Goal: Information Seeking & Learning: Check status

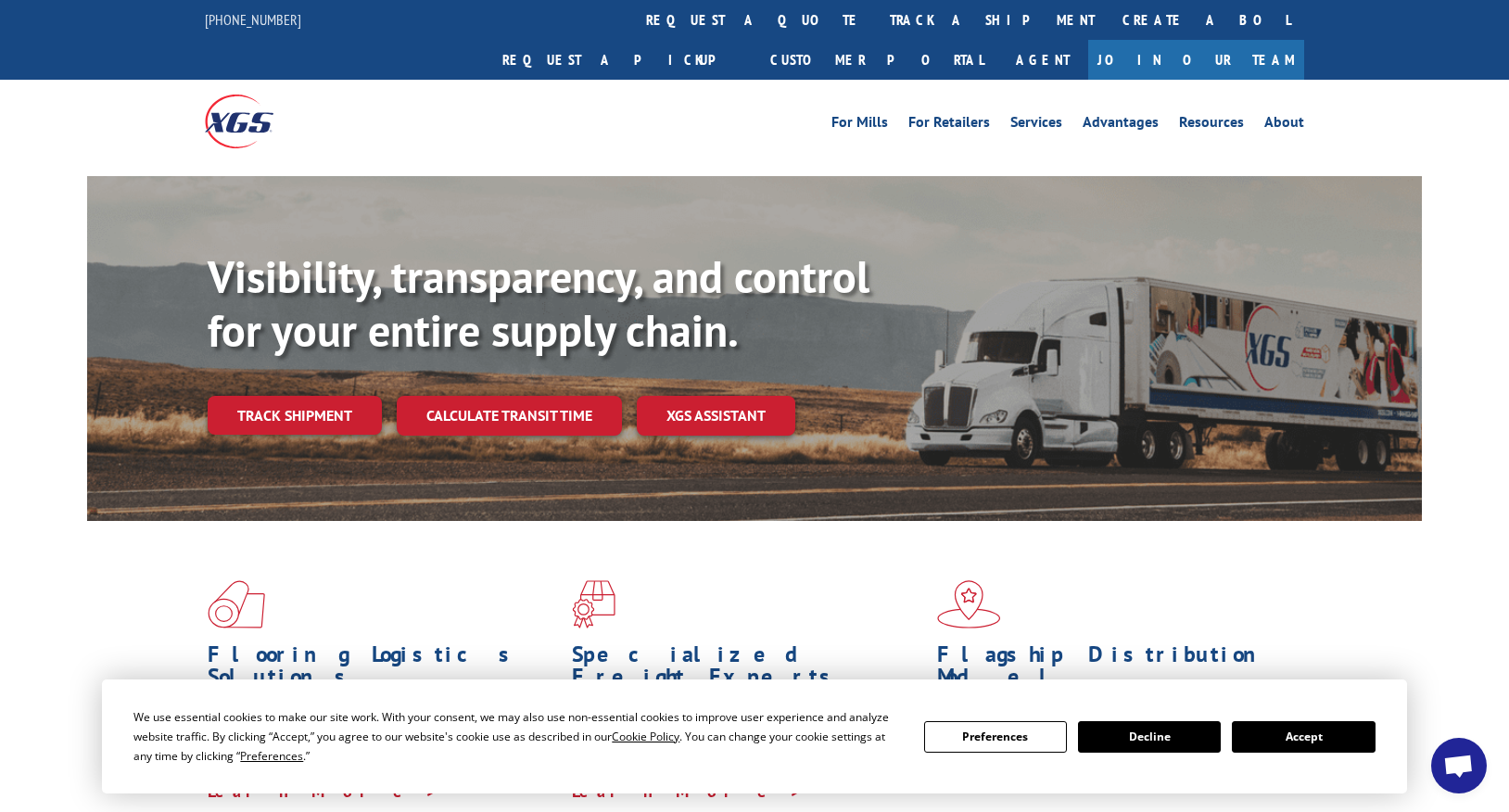
click at [1283, 742] on button "Accept" at bounding box center [1303, 737] width 142 height 32
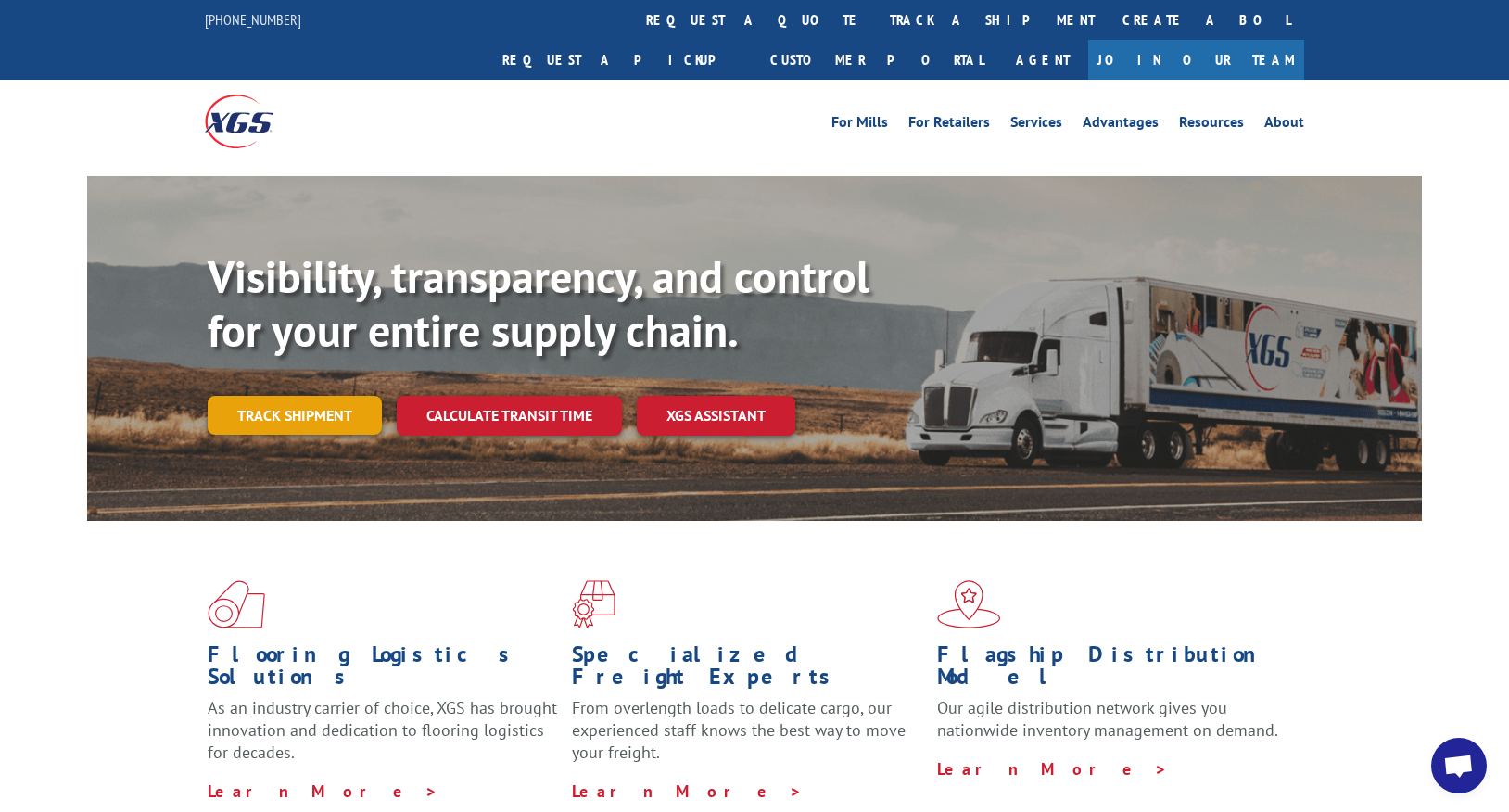
click at [332, 395] on link "Track shipment" at bounding box center [294, 415] width 174 height 39
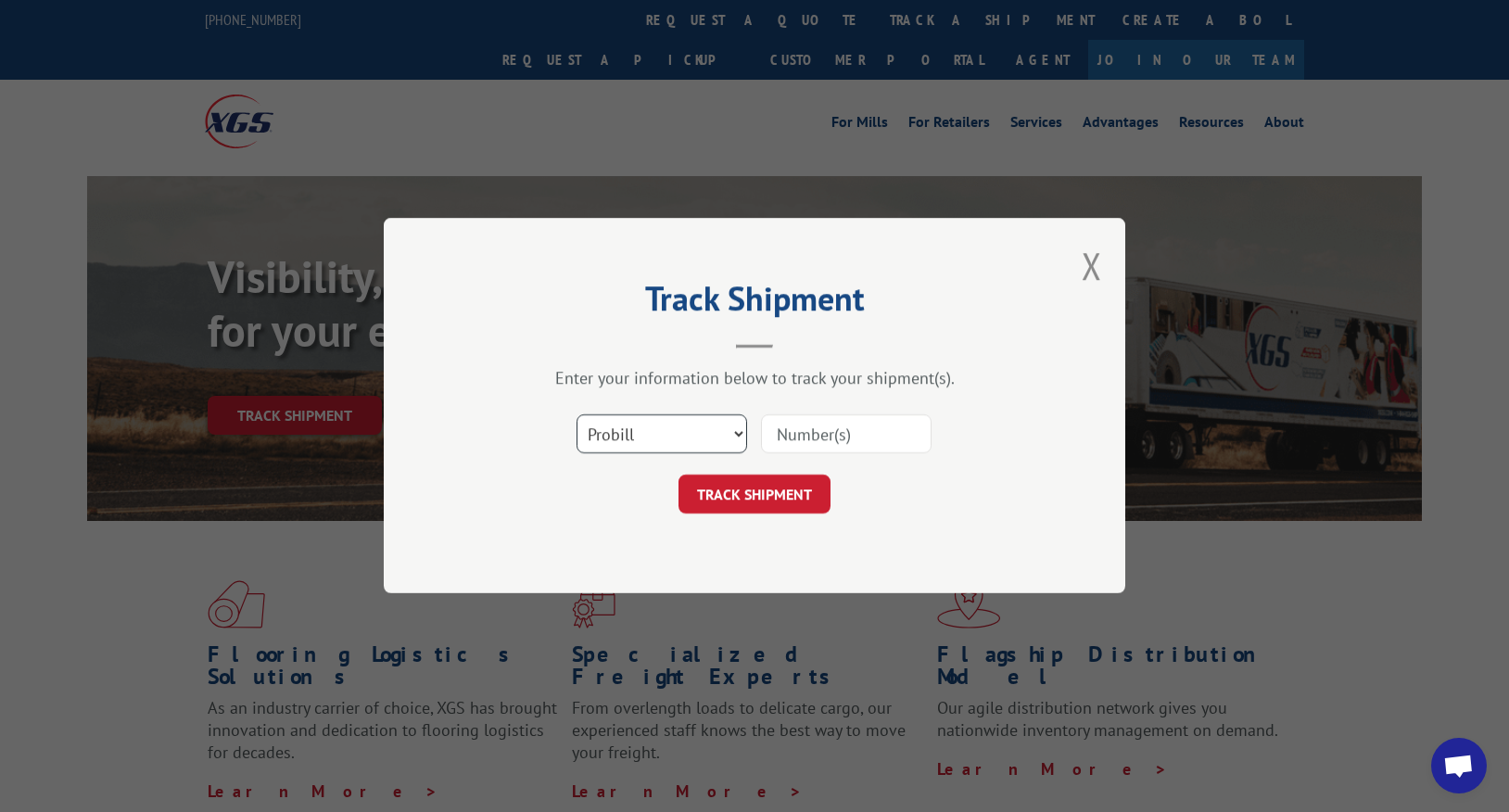
click at [729, 428] on select "Select category... Probill BOL PO" at bounding box center [661, 434] width 170 height 39
select select "bol"
click at [576, 415] on select "Select category... Probill BOL PO" at bounding box center [661, 434] width 170 height 39
click at [801, 429] on input at bounding box center [846, 434] width 170 height 39
paste input "[STREET_ADDRESS]"
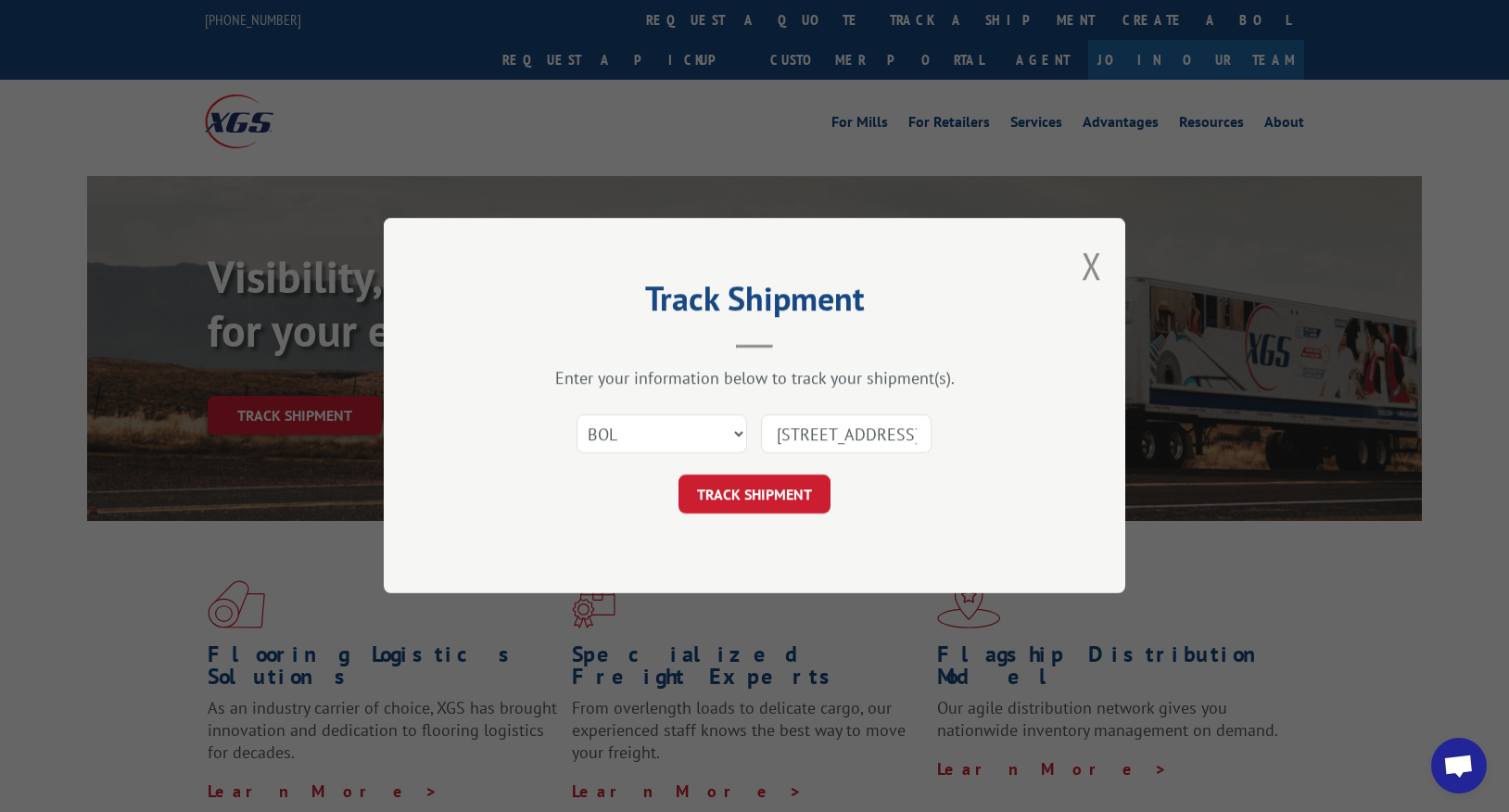
click at [794, 429] on input "[STREET_ADDRESS]" at bounding box center [846, 434] width 170 height 39
click at [794, 431] on input "[STREET_ADDRESS]" at bounding box center [846, 434] width 170 height 39
type input "[STREET_ADDRESS]"
click at [839, 438] on input "[STREET_ADDRESS]" at bounding box center [846, 434] width 170 height 39
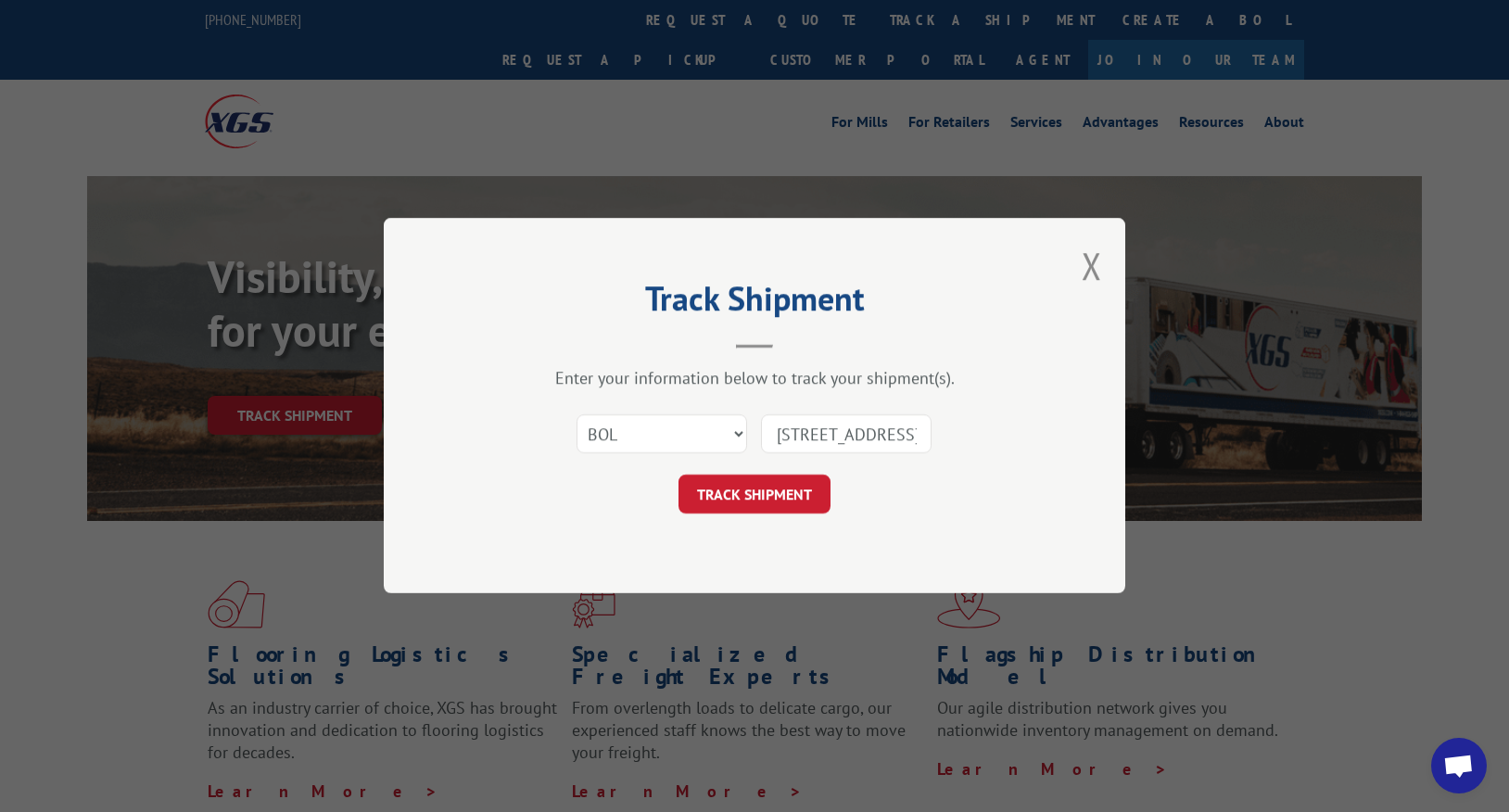
click at [839, 438] on input "[STREET_ADDRESS]" at bounding box center [846, 434] width 170 height 39
paste input "1010258587"
type input "1010258587"
click button "TRACK SHIPMENT" at bounding box center [754, 495] width 152 height 39
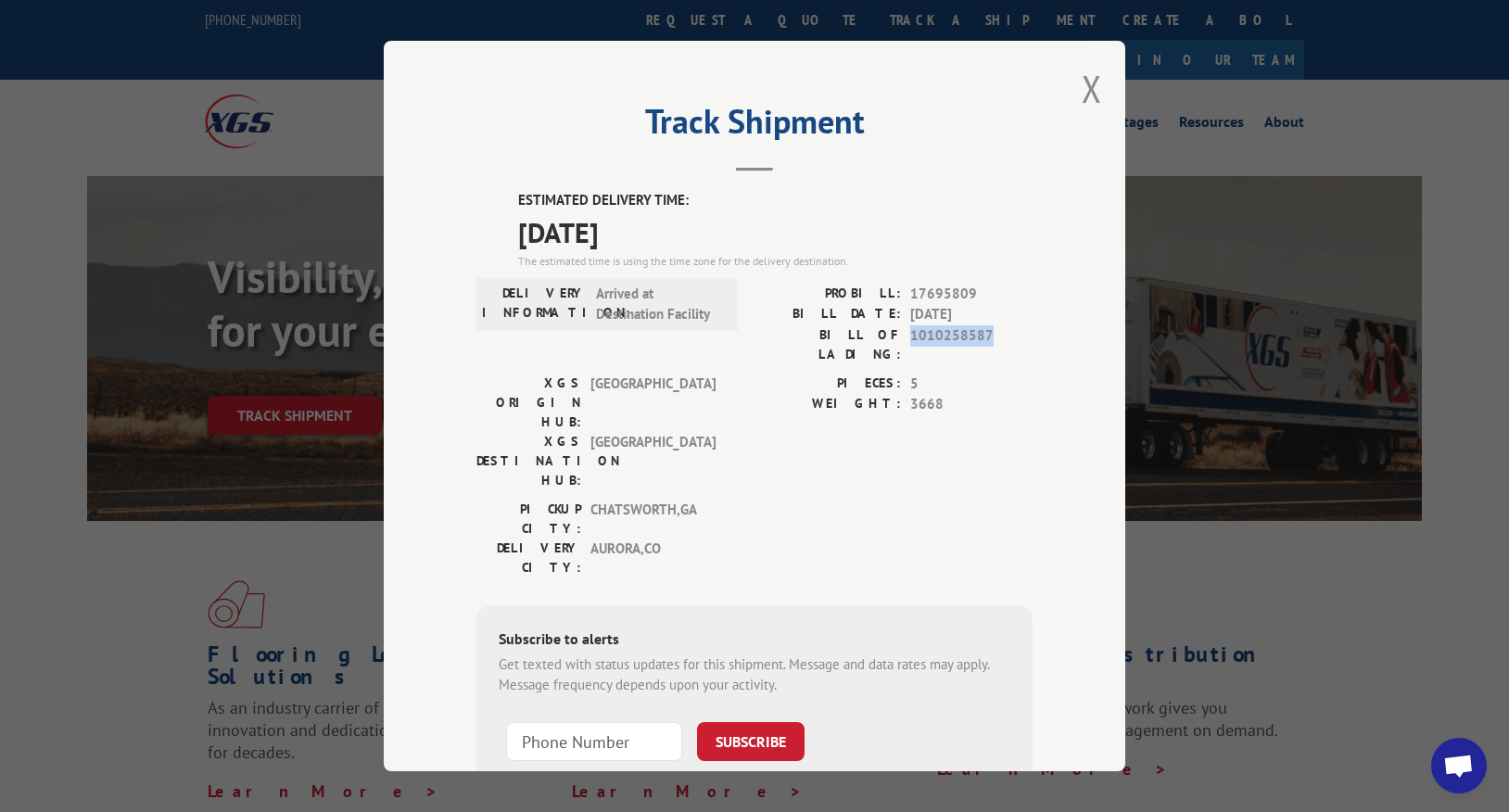
drag, startPoint x: 988, startPoint y: 336, endPoint x: 910, endPoint y: 341, distance: 78.2
click at [910, 341] on span "1010258587" at bounding box center [971, 343] width 122 height 39
copy span "1010258587"
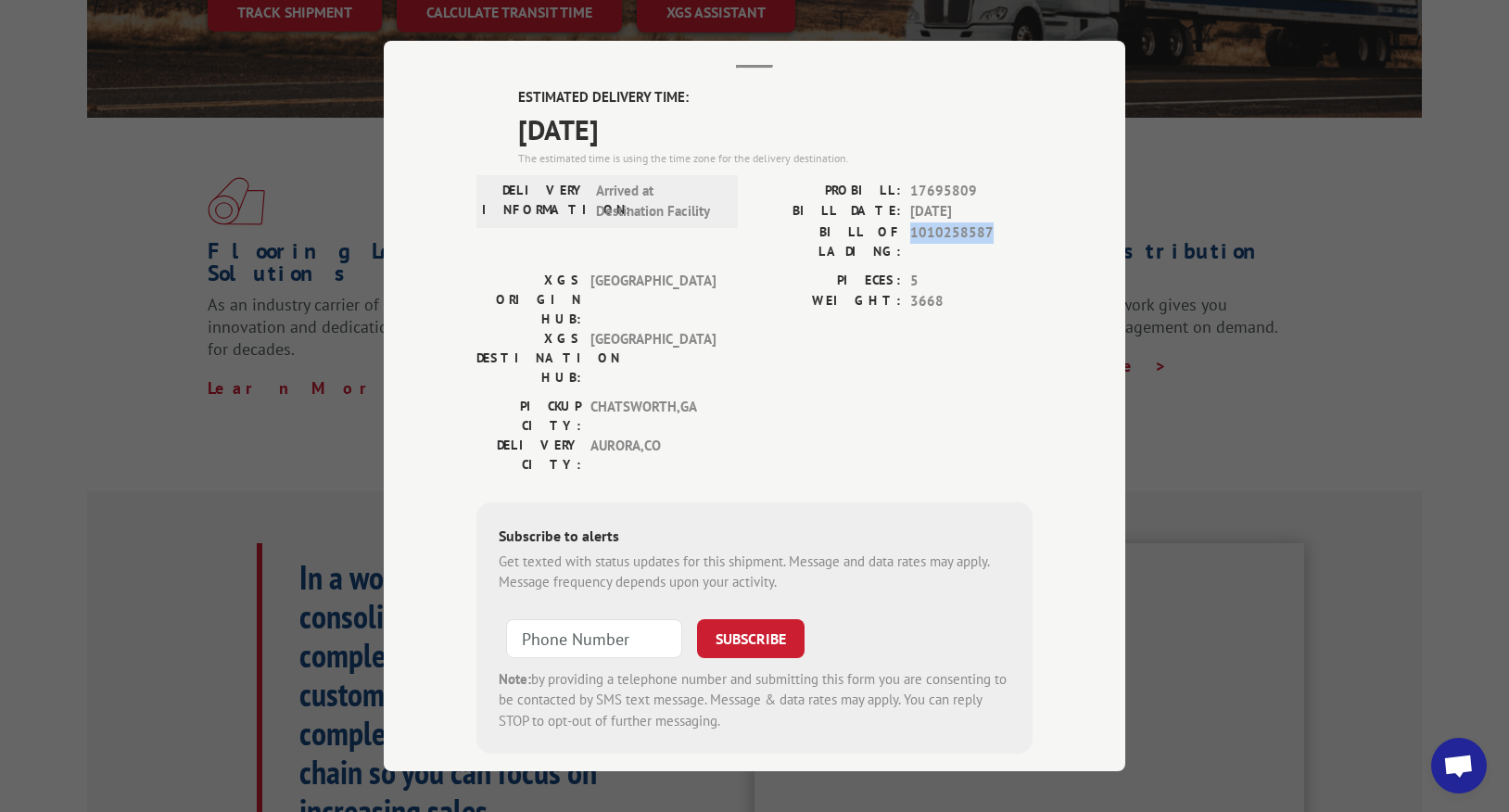
scroll to position [405, 0]
drag, startPoint x: 971, startPoint y: 191, endPoint x: 844, endPoint y: 189, distance: 127.0
click at [844, 189] on div "PROBILL: 17695809" at bounding box center [893, 190] width 278 height 21
click at [721, 435] on div "DELIVERY CITY: [GEOGRAPHIC_DATA] , [GEOGRAPHIC_DATA]" at bounding box center [601, 454] width 250 height 39
click at [339, 399] on div "Track Shipment ESTIMATED DELIVERY TIME: [DATE] The estimated time is using the …" at bounding box center [754, 406] width 1509 height 812
